Goal: Navigation & Orientation: Understand site structure

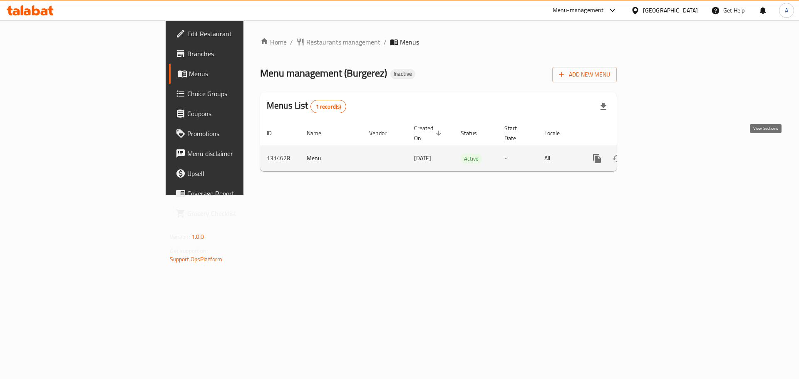
click at [662, 154] on icon "enhanced table" at bounding box center [657, 159] width 10 height 10
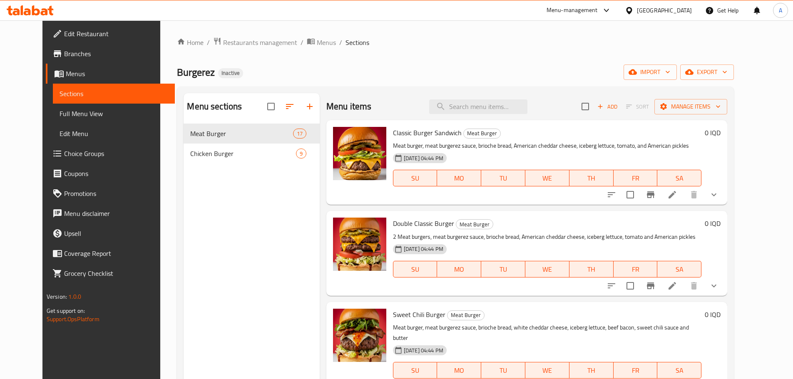
click at [236, 148] on div "Chicken Burger 9" at bounding box center [252, 154] width 136 height 20
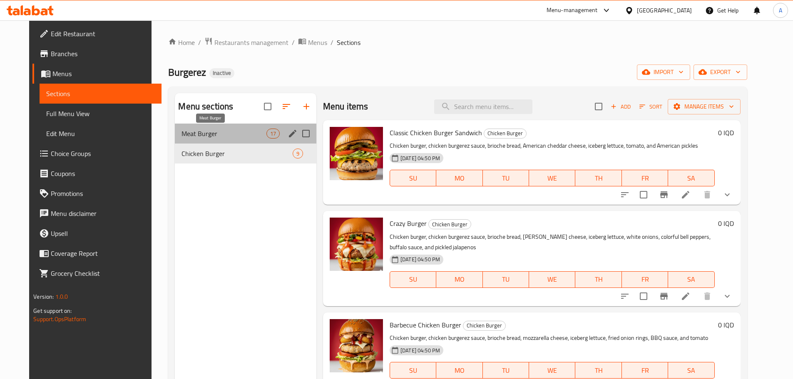
click at [230, 130] on span "Meat Burger" at bounding box center [223, 134] width 84 height 10
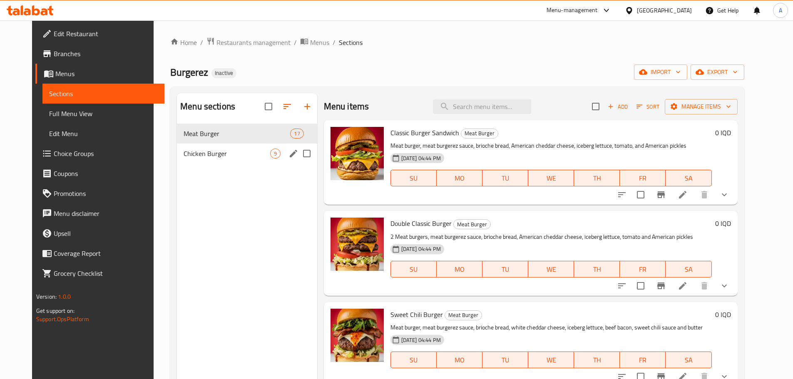
click at [245, 156] on span "Chicken Burger" at bounding box center [227, 154] width 86 height 10
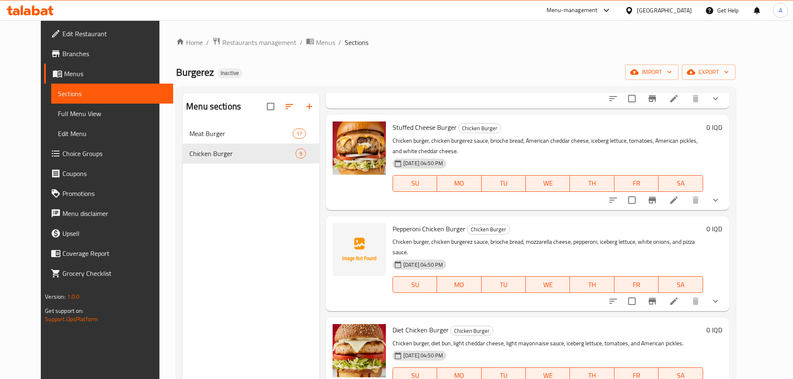
click at [180, 77] on span "Burgerez" at bounding box center [195, 72] width 38 height 19
copy span "Burgerez"
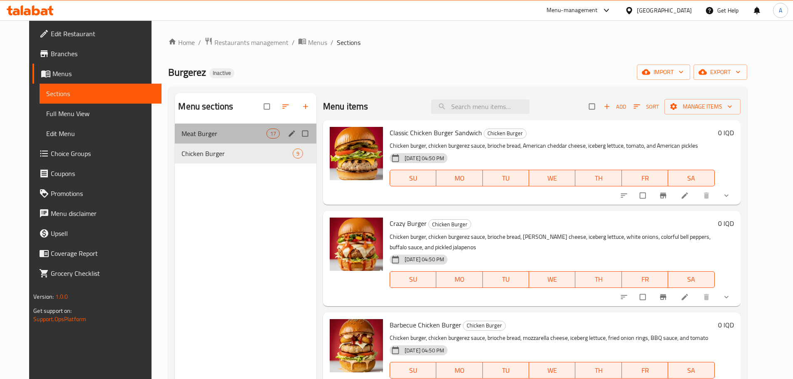
click at [248, 124] on div "Meat Burger 17" at bounding box center [245, 134] width 141 height 20
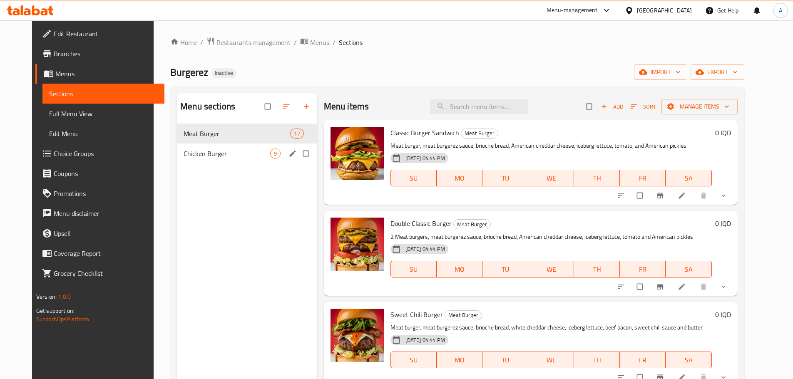
click at [251, 154] on span "Chicken Burger" at bounding box center [227, 154] width 86 height 10
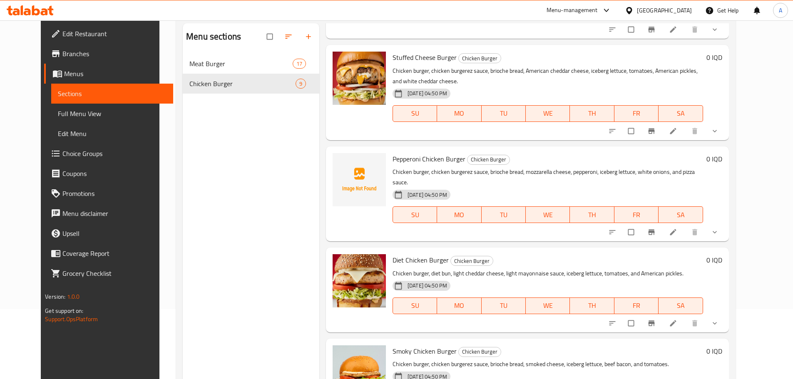
scroll to position [117, 0]
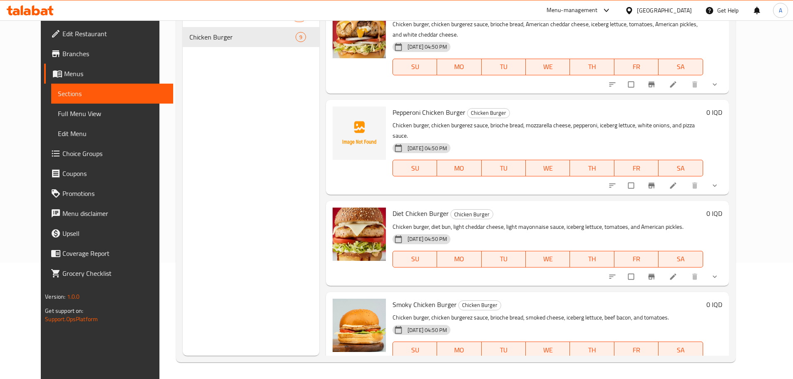
click at [62, 49] on span "Branches" at bounding box center [114, 54] width 104 height 10
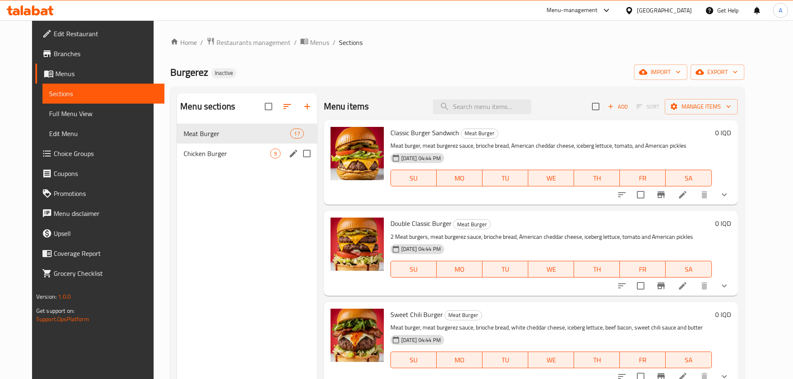
click at [264, 158] on div "Chicken Burger 9" at bounding box center [247, 154] width 140 height 20
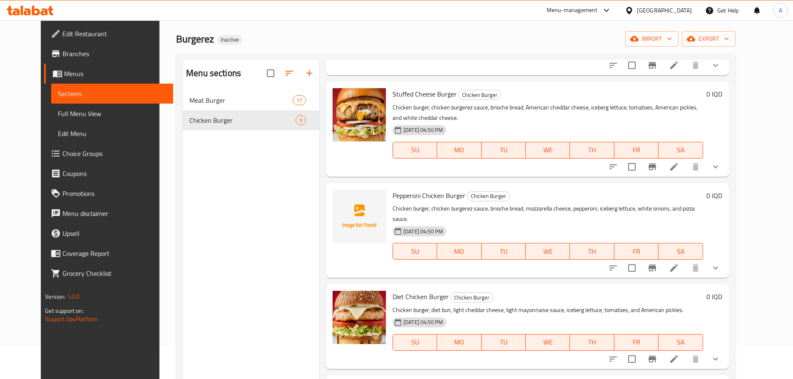
scroll to position [117, 0]
